Goal: Information Seeking & Learning: Find specific fact

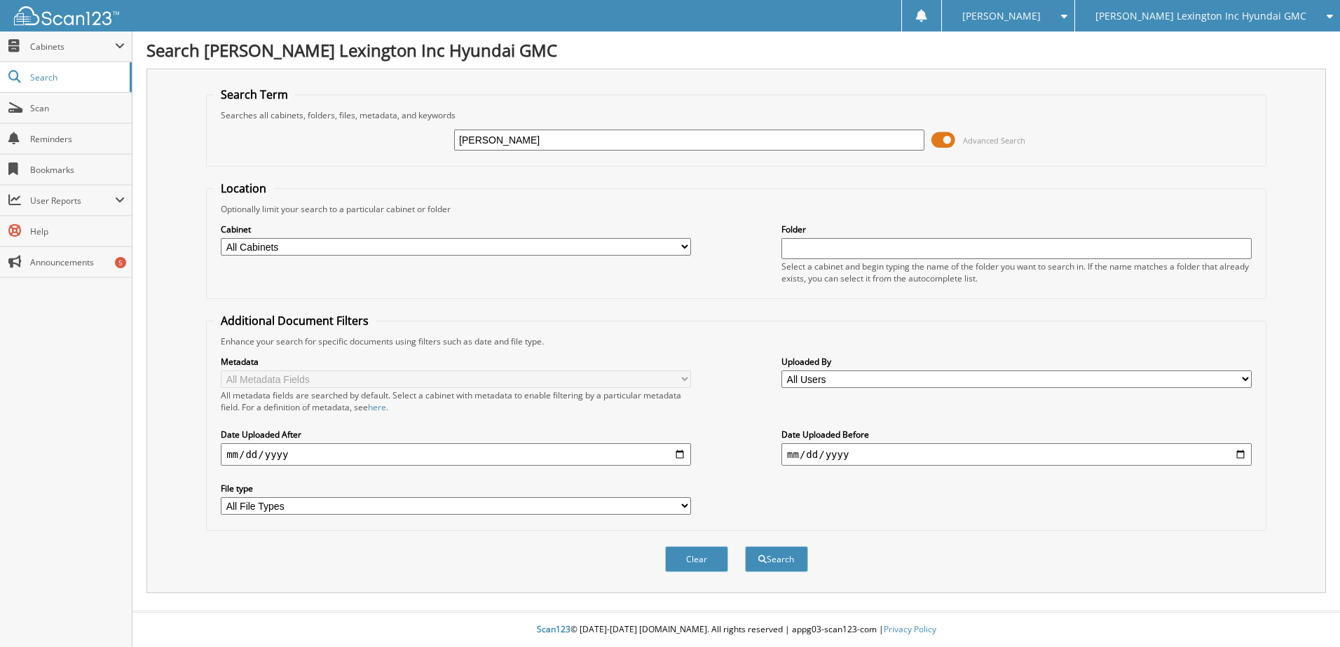
type input "[PERSON_NAME]"
click at [745, 547] on button "Search" at bounding box center [776, 560] width 63 height 26
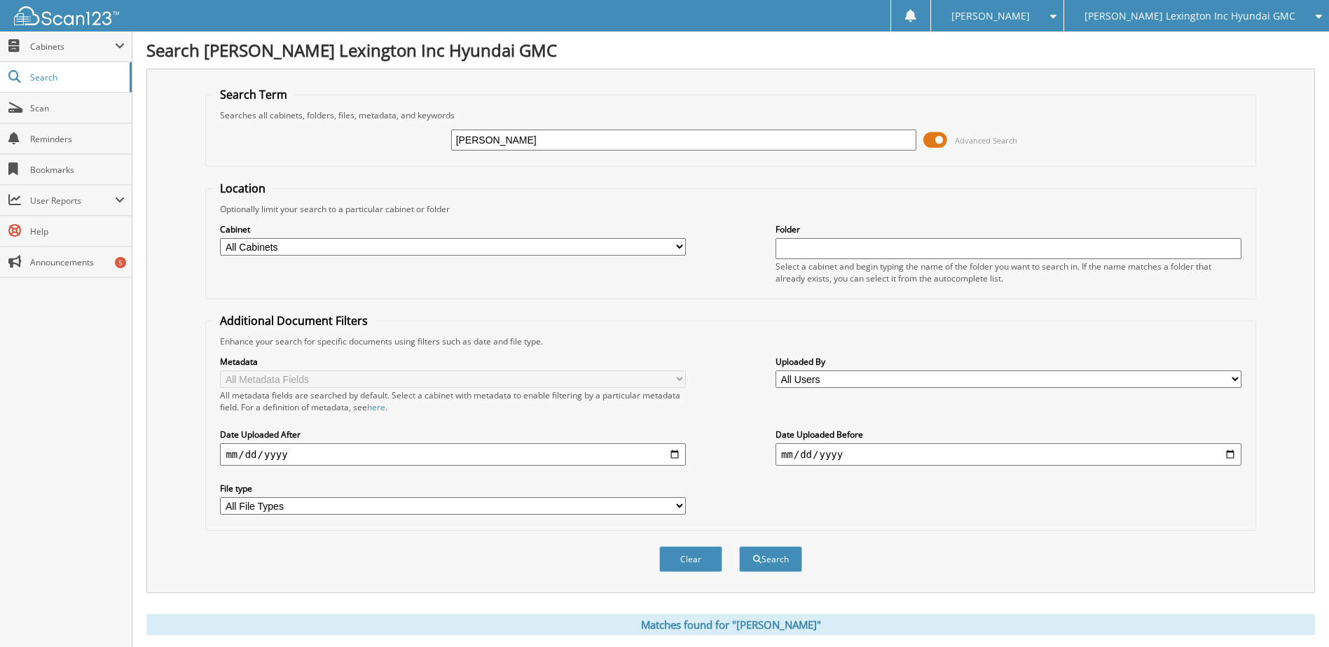
click at [490, 139] on input "leach" at bounding box center [684, 140] width 466 height 21
type input "l"
type input "sanell leach"
click at [739, 547] on button "Search" at bounding box center [770, 560] width 63 height 26
type input "[PERSON_NAME]"
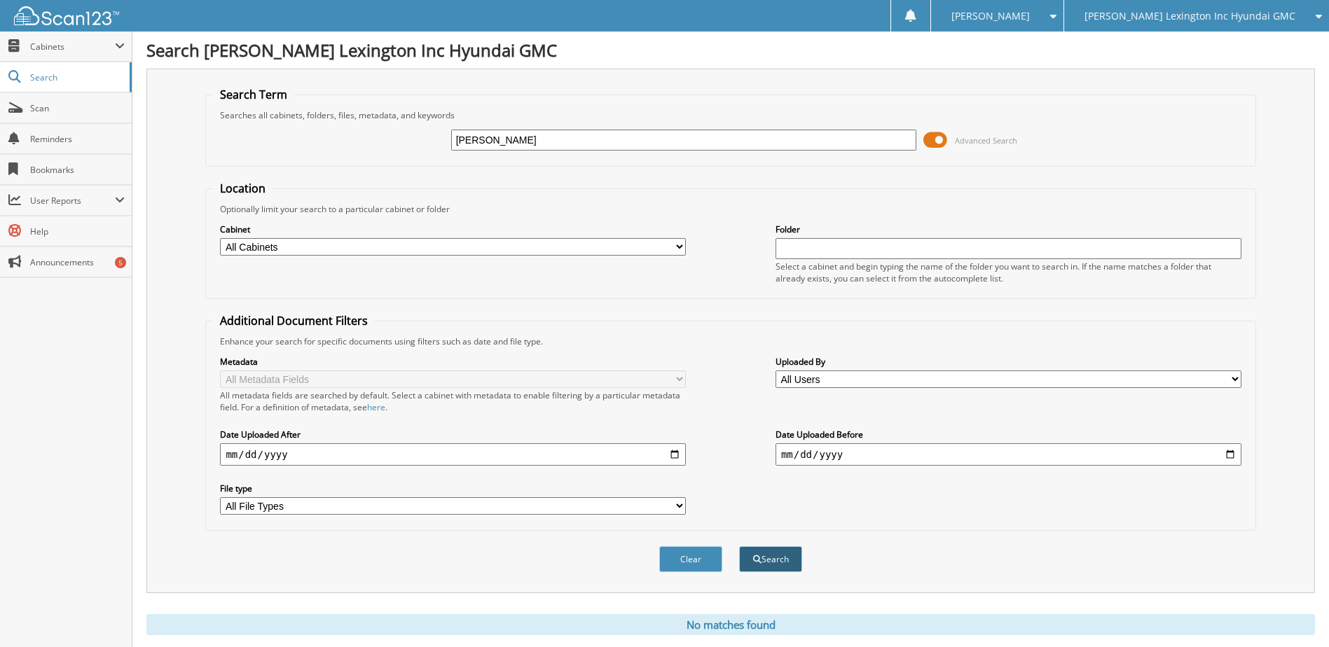
click at [763, 559] on button "Search" at bounding box center [770, 560] width 63 height 26
click at [45, 79] on span "Search" at bounding box center [76, 77] width 92 height 12
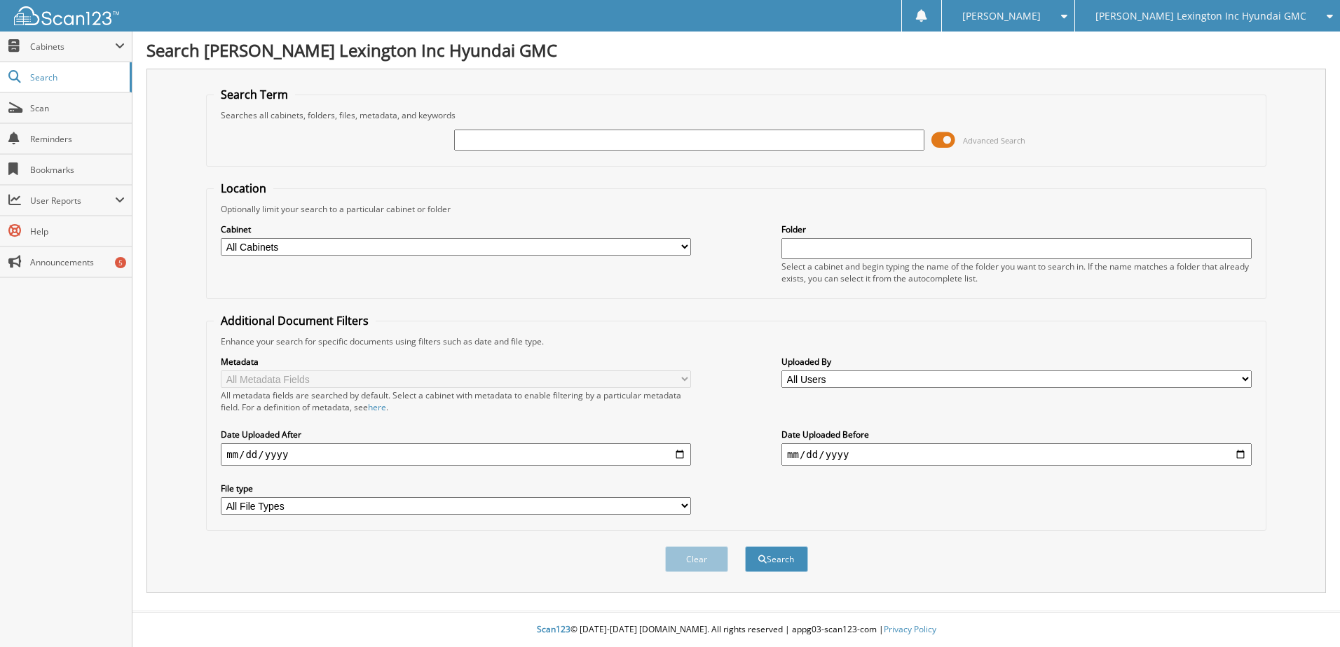
click at [1326, 14] on icon at bounding box center [1325, 16] width 13 height 10
click at [1197, 15] on span "[PERSON_NAME] Lexington Inc Hyundai GMC" at bounding box center [1200, 16] width 211 height 8
click at [558, 144] on input "text" at bounding box center [689, 140] width 470 height 21
type input "hd192539"
click at [745, 547] on button "Search" at bounding box center [776, 560] width 63 height 26
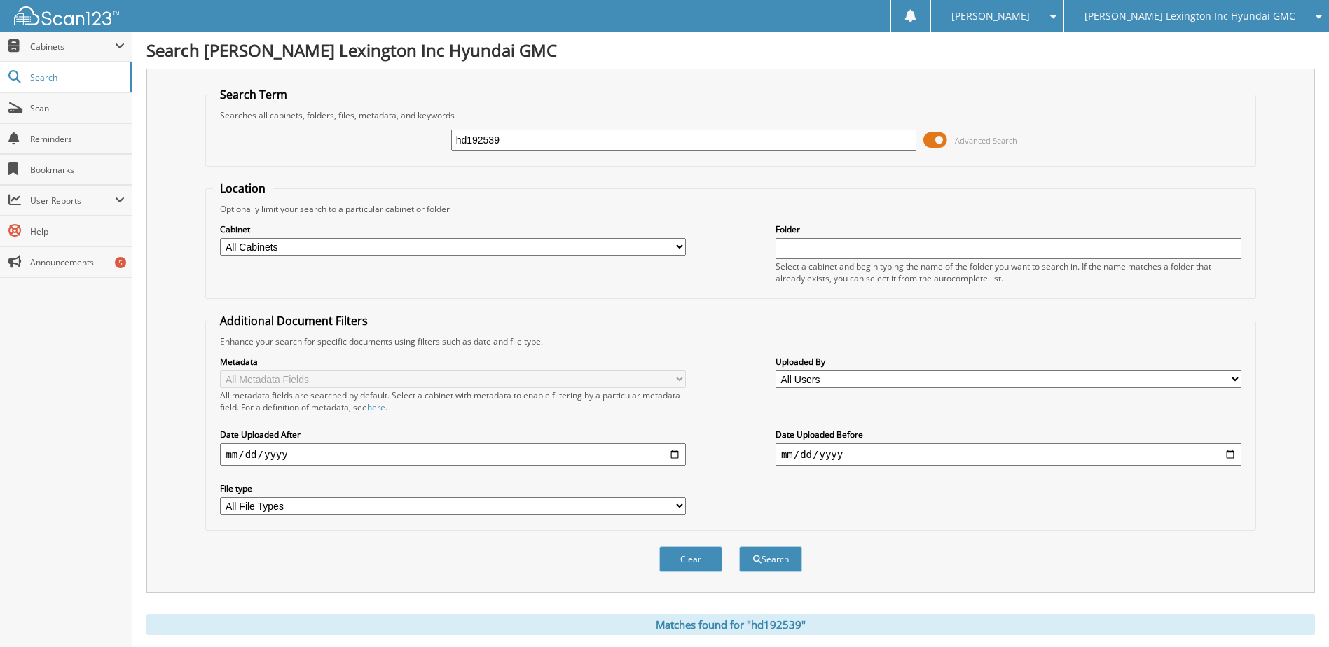
click at [466, 144] on input "hd192539" at bounding box center [684, 140] width 466 height 21
type input "ho192539"
click at [760, 558] on span "submit" at bounding box center [757, 560] width 8 height 8
drag, startPoint x: 518, startPoint y: 139, endPoint x: 452, endPoint y: 138, distance: 65.9
click at [452, 138] on input "ho192539" at bounding box center [684, 140] width 466 height 21
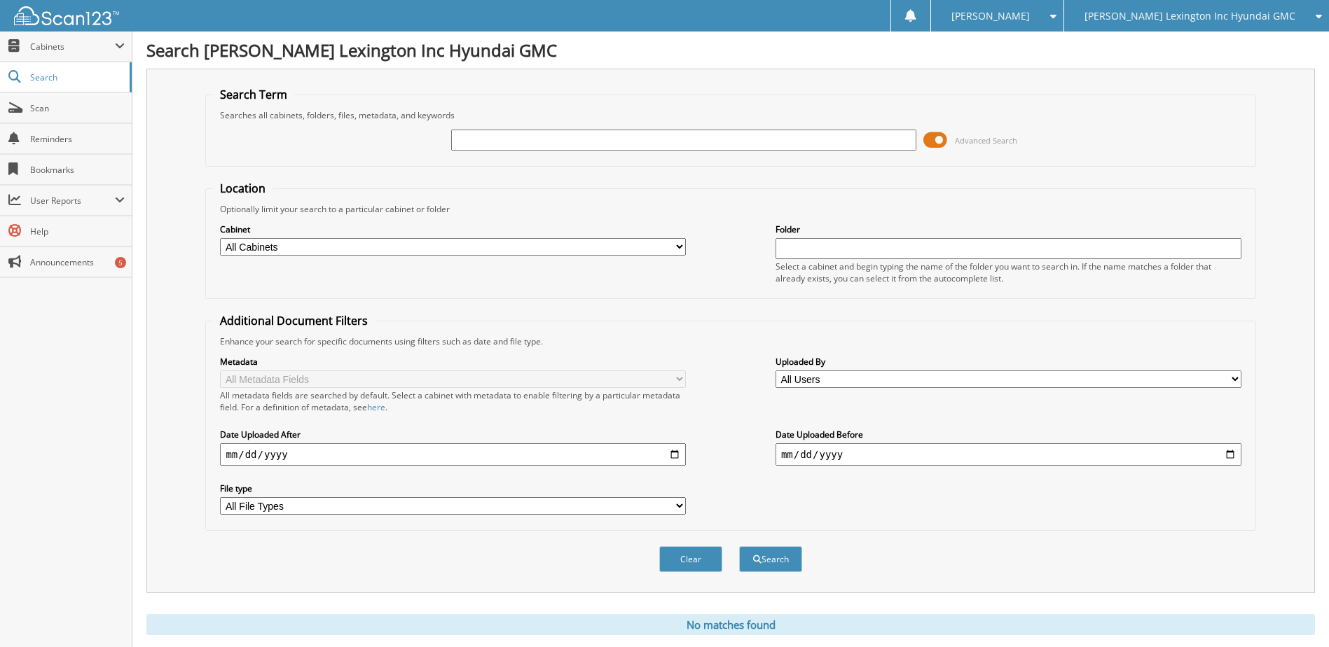
click at [1318, 16] on icon at bounding box center [1315, 16] width 13 height 10
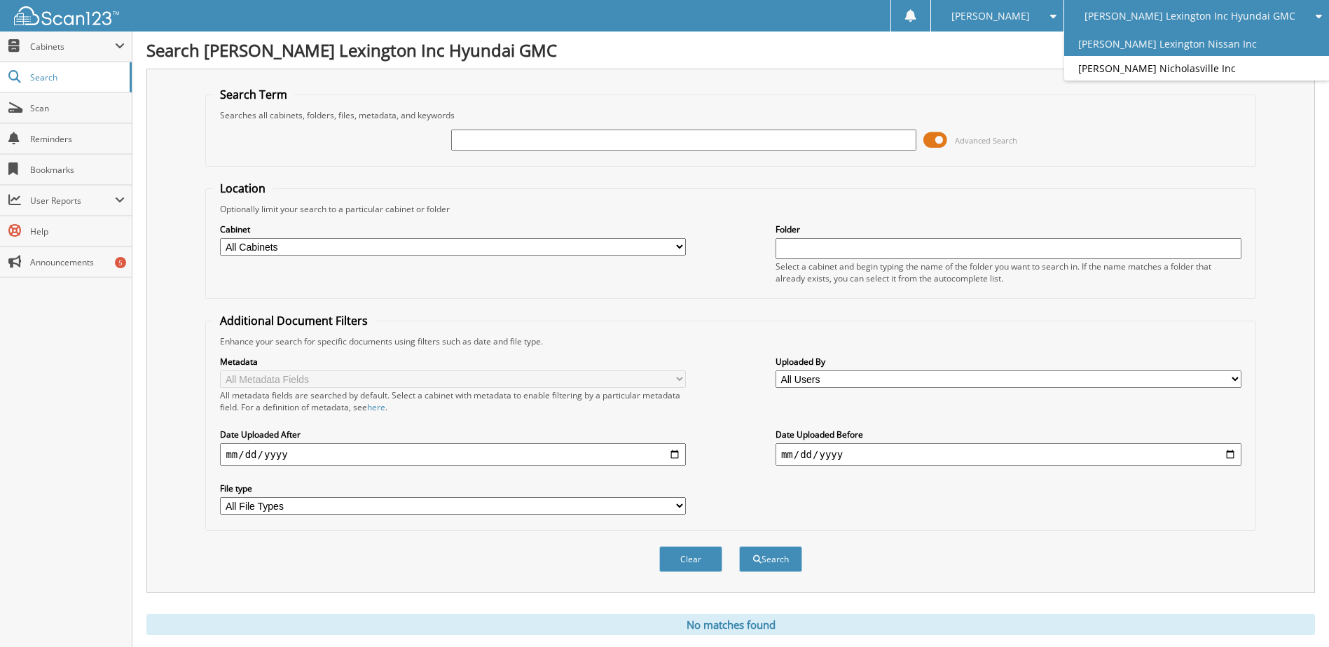
click at [1240, 39] on link "[PERSON_NAME] Lexington Nissan Inc" at bounding box center [1196, 44] width 265 height 25
